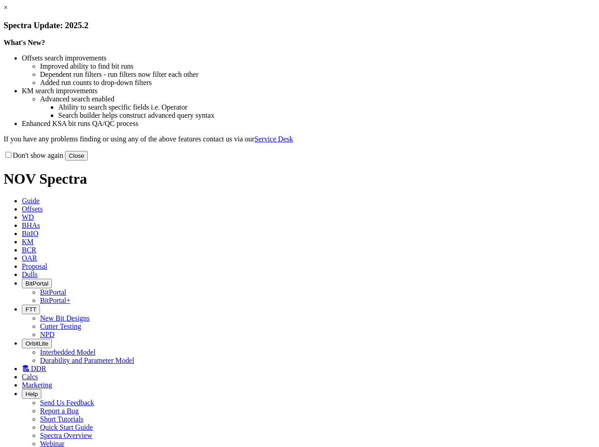
click at [88, 160] on button "Close" at bounding box center [76, 156] width 23 height 10
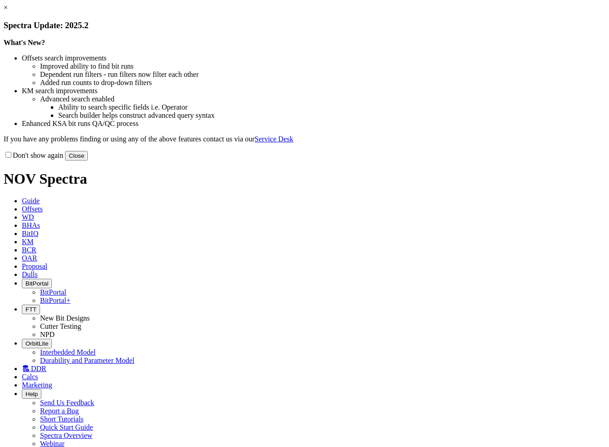
click at [88, 160] on button "Close" at bounding box center [76, 156] width 23 height 10
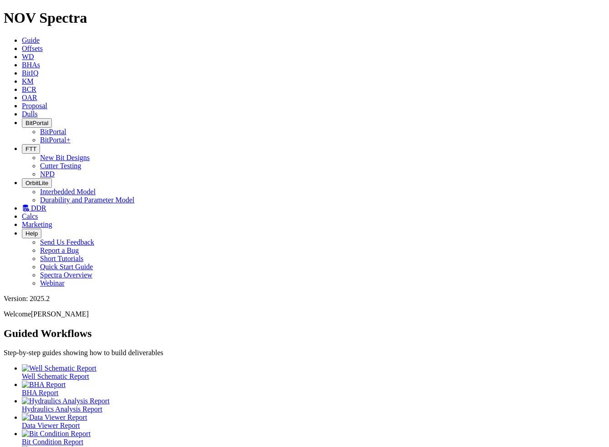
click at [52, 118] on button "BitPortal" at bounding box center [37, 123] width 30 height 10
click at [66, 128] on link "BitPortal" at bounding box center [53, 132] width 26 height 8
